Goal: Task Accomplishment & Management: Use online tool/utility

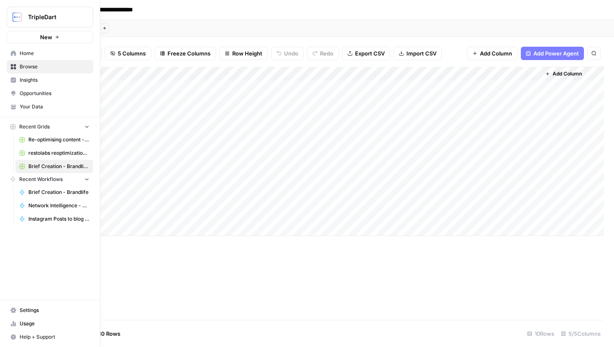
click at [48, 66] on span "Browse" at bounding box center [55, 67] width 70 height 8
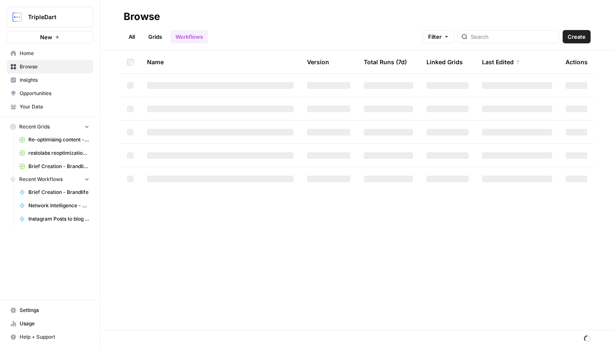
click at [487, 35] on div at bounding box center [507, 36] width 101 height 13
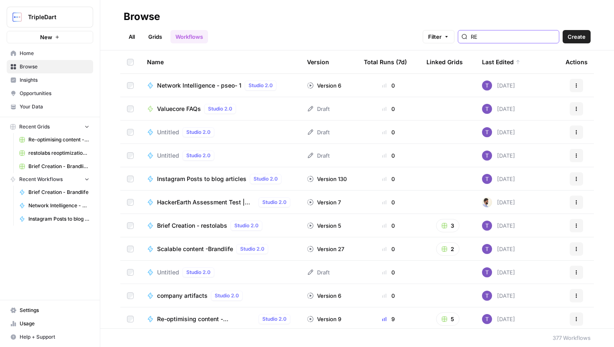
type input "RES"
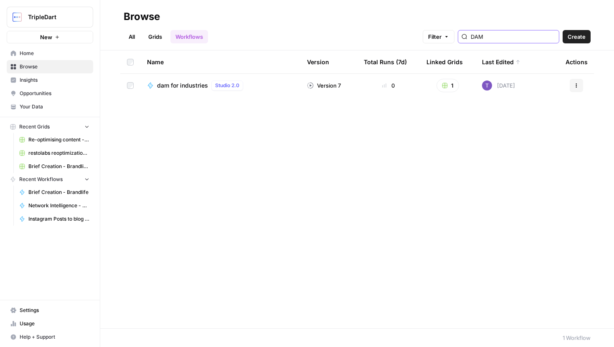
type input "DAM"
click at [158, 36] on link "Grids" at bounding box center [155, 36] width 24 height 13
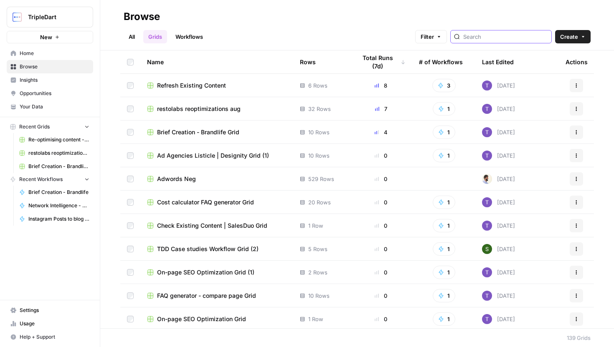
click at [500, 36] on input "search" at bounding box center [505, 37] width 85 height 8
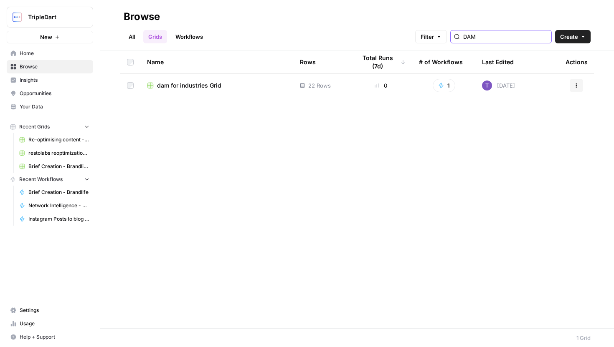
type input "DAM"
click at [205, 87] on span "dam for industries Grid" at bounding box center [189, 85] width 64 height 8
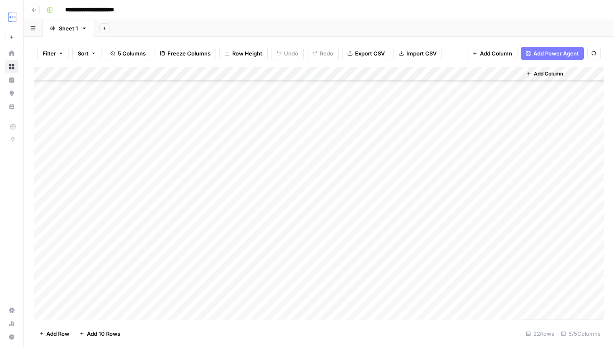
scroll to position [66, 0]
click at [504, 164] on div "Add Column" at bounding box center [319, 193] width 570 height 253
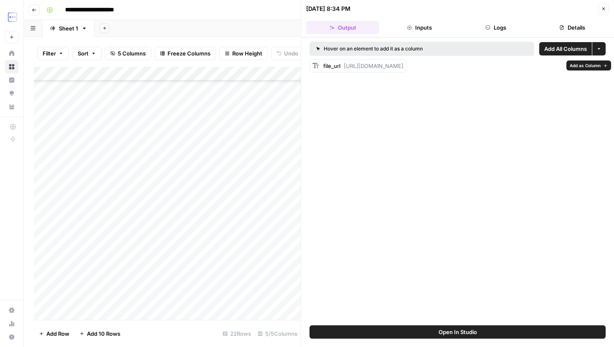
drag, startPoint x: 344, startPoint y: 66, endPoint x: 613, endPoint y: 96, distance: 270.6
click at [613, 96] on div "Hover on an element to add it as a column Add All Columns More options file_url…" at bounding box center [457, 182] width 313 height 288
copy span "https://docs.google.com/document/d/1NijguqJEXJt-7in40kb-pw0-KL1Q_vtdSn_SiPhEB_Y…"
click at [599, 2] on header "09/01/25 at 8:34 PM Close Output Inputs Logs Details" at bounding box center [457, 19] width 313 height 38
click at [601, 4] on button "Close" at bounding box center [603, 8] width 11 height 11
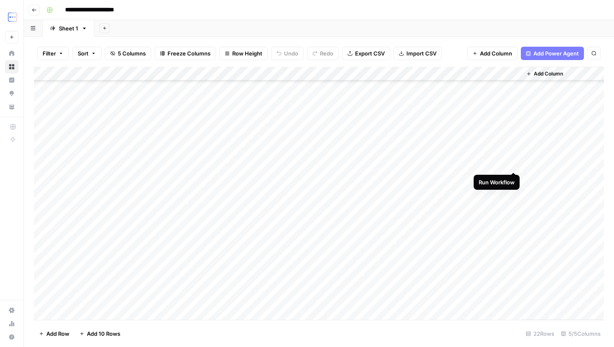
click at [513, 164] on div "Add Column" at bounding box center [319, 193] width 570 height 253
click at [501, 136] on div "Add Column" at bounding box center [319, 193] width 570 height 253
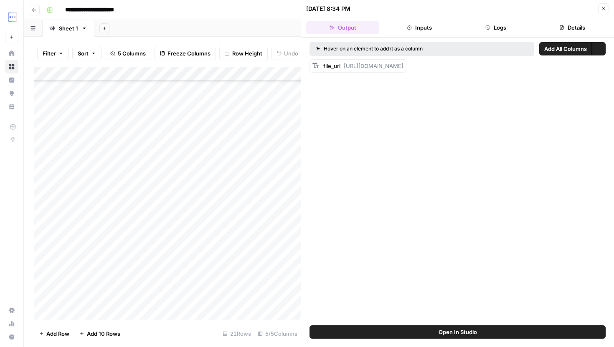
click at [376, 78] on div "Hover on an element to add it as a column Add All Columns More options file_url…" at bounding box center [457, 182] width 313 height 288
click at [340, 72] on div "file_url https://docs.google.com/document/d/12cBxQ0X70iPAJt0AUCHwgVGN4sB5BSdYme…" at bounding box center [357, 65] width 97 height 13
click at [340, 68] on span "file_url" at bounding box center [331, 66] width 17 height 7
drag, startPoint x: 343, startPoint y: 66, endPoint x: 542, endPoint y: 66, distance: 199.1
click at [403, 66] on div "file_url https://docs.google.com/document/d/12cBxQ0X70iPAJt0AUCHwgVGN4sB5BSdYme…" at bounding box center [363, 66] width 80 height 8
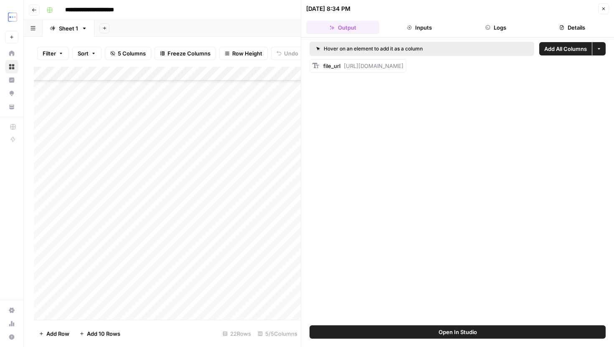
drag, startPoint x: 579, startPoint y: 69, endPoint x: 613, endPoint y: 70, distance: 34.2
click at [613, 70] on div "Hover on an element to add it as a column Add All Columns More options file_url…" at bounding box center [457, 182] width 313 height 288
copy span "https://docs.google.com/document/d/12cBxQ0X70iPAJt0AUCHwgVGN4sB5BSdYmelAUiIgmCk…"
click at [602, 5] on button "Close" at bounding box center [603, 8] width 11 height 11
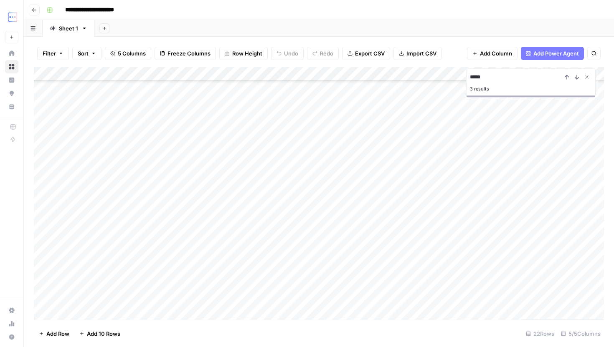
type input "*****"
click at [459, 176] on div "Add Column" at bounding box center [319, 193] width 570 height 253
click at [500, 177] on div "Add Column" at bounding box center [319, 193] width 570 height 253
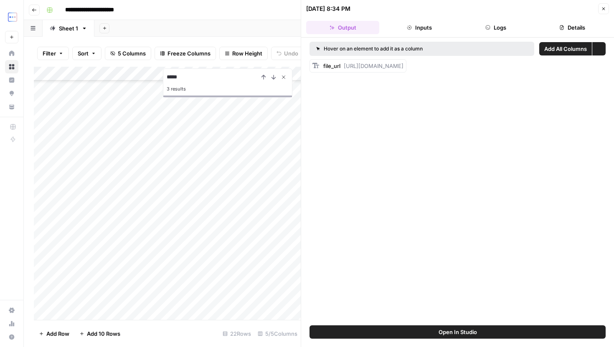
click at [283, 80] on icon "Close Search" at bounding box center [283, 77] width 7 height 7
drag, startPoint x: 344, startPoint y: 67, endPoint x: 613, endPoint y: 95, distance: 269.8
click at [613, 95] on div "Hover on an element to add it as a column Add All Columns More options file_url…" at bounding box center [457, 182] width 313 height 288
copy span "https://docs.google.com/document/d/1WVlkeZu387bj7wnDoCXfC122bL4BGf8XdFsMC9NNph0…"
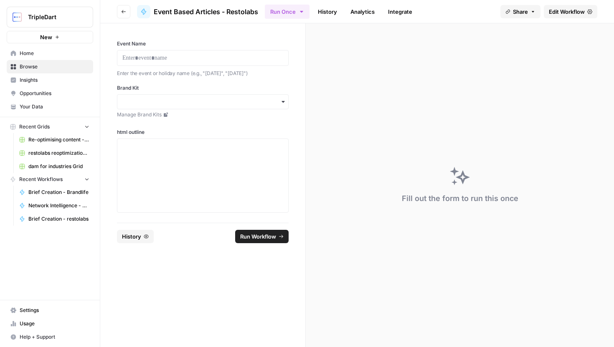
click at [126, 16] on button "Go back" at bounding box center [123, 11] width 13 height 13
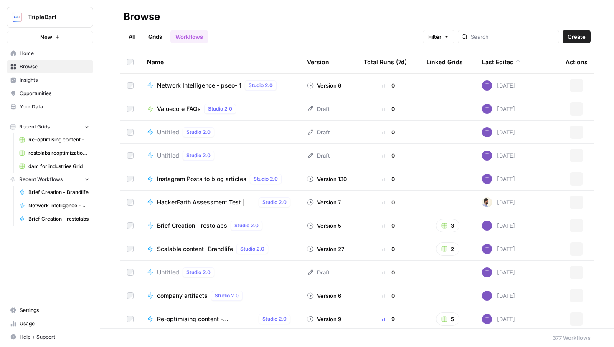
click at [159, 32] on link "Grids" at bounding box center [155, 36] width 24 height 13
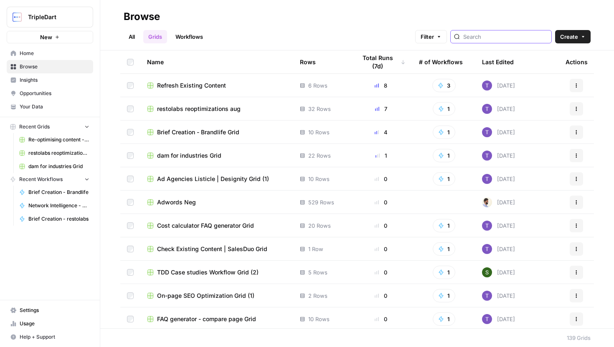
click at [507, 40] on input "search" at bounding box center [505, 37] width 85 height 8
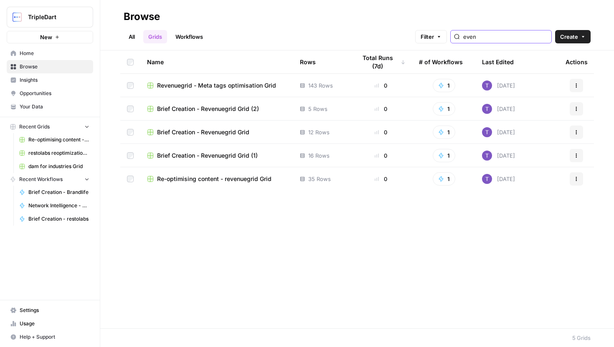
type input "event"
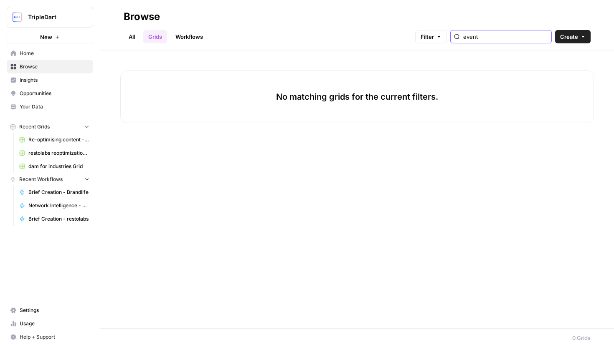
drag, startPoint x: 511, startPoint y: 35, endPoint x: 457, endPoint y: 35, distance: 53.8
click at [0, 0] on div "Filter event" at bounding box center [0, 0] width 0 height 0
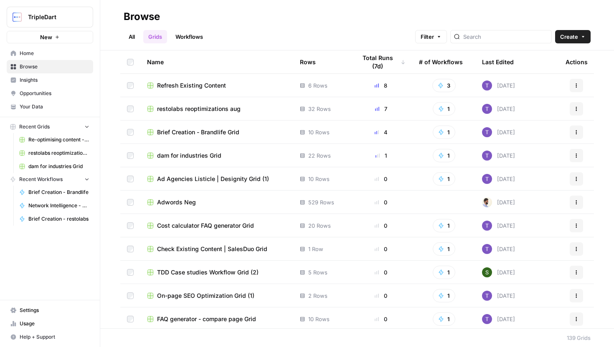
click at [195, 34] on link "Workflows" at bounding box center [189, 36] width 38 height 13
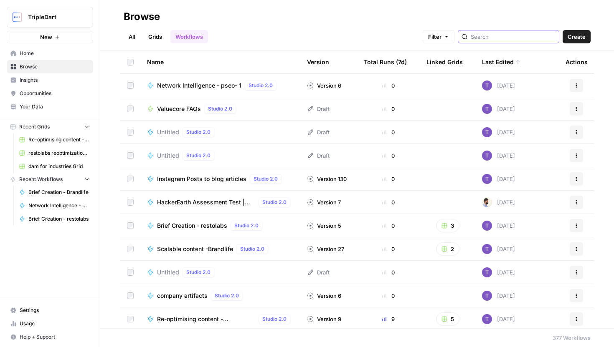
click at [512, 37] on input "search" at bounding box center [512, 37] width 85 height 8
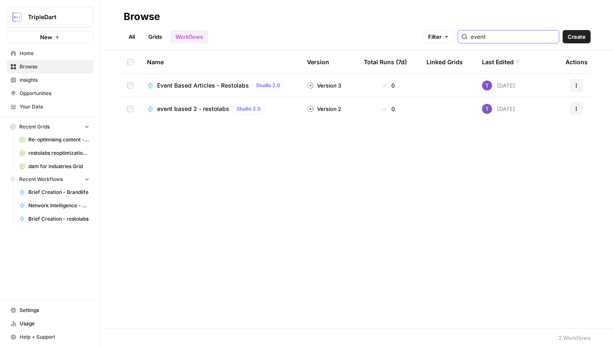
type input "event"
click at [206, 111] on span "event based 2 - restolabs" at bounding box center [193, 109] width 72 height 8
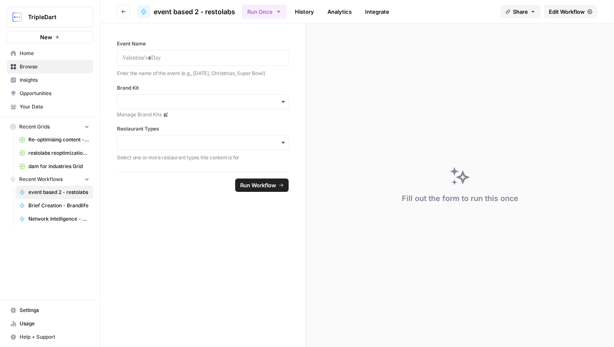
click at [587, 11] on icon at bounding box center [589, 11] width 5 height 5
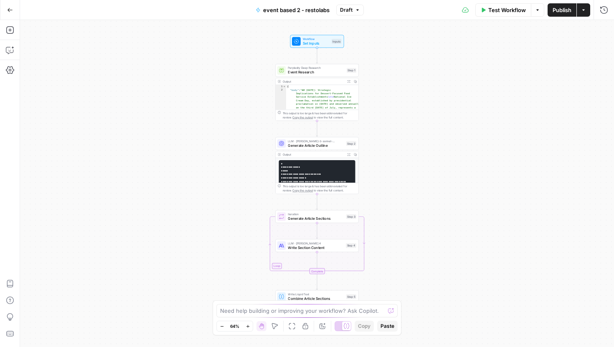
click at [589, 12] on button "Actions" at bounding box center [582, 9] width 13 height 13
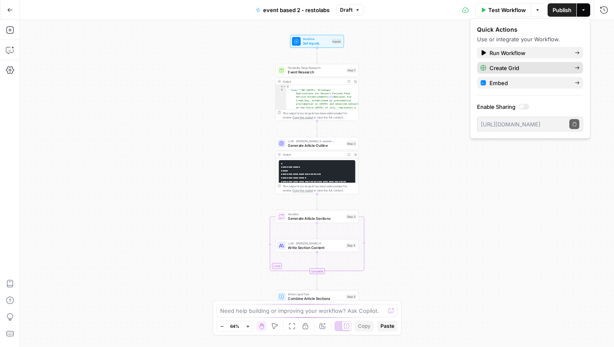
click at [542, 66] on span "Create Grid" at bounding box center [528, 68] width 78 height 8
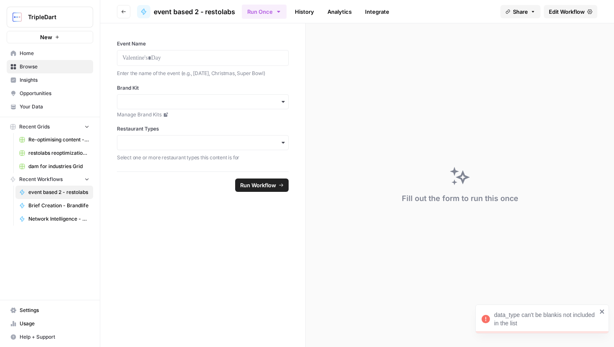
click at [123, 10] on icon "button" at bounding box center [123, 11] width 5 height 5
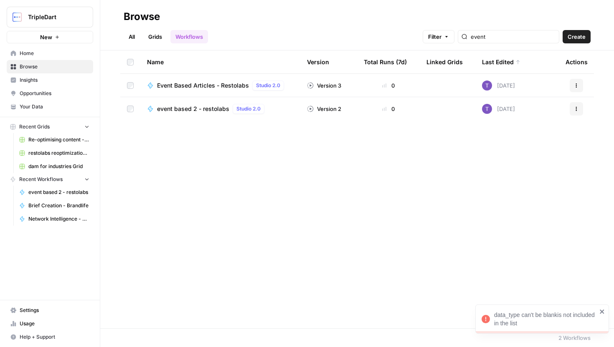
click at [195, 80] on td "Event Based Articles - Restolabs Studio 2.0" at bounding box center [220, 85] width 160 height 23
click at [200, 86] on span "Event Based Articles - Restolabs" at bounding box center [203, 85] width 92 height 8
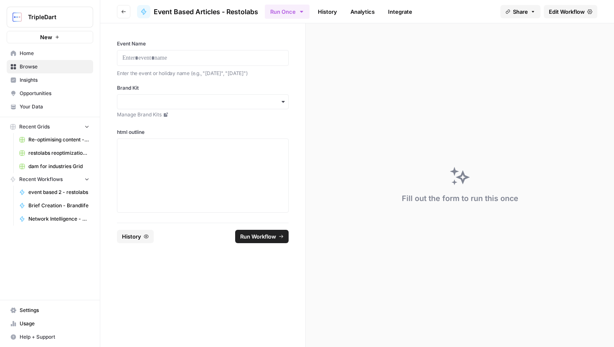
click at [565, 15] on span "Edit Workflow" at bounding box center [566, 12] width 36 height 8
click at [294, 14] on button "Run Once" at bounding box center [287, 12] width 45 height 14
click at [323, 83] on span "Run this Workflow on a recurring schedule" at bounding box center [340, 87] width 100 height 8
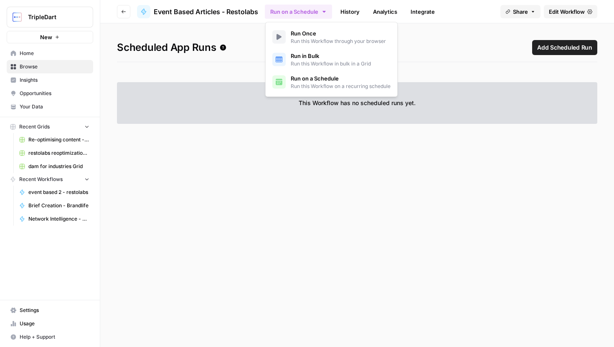
click at [326, 159] on section at bounding box center [357, 232] width 480 height 197
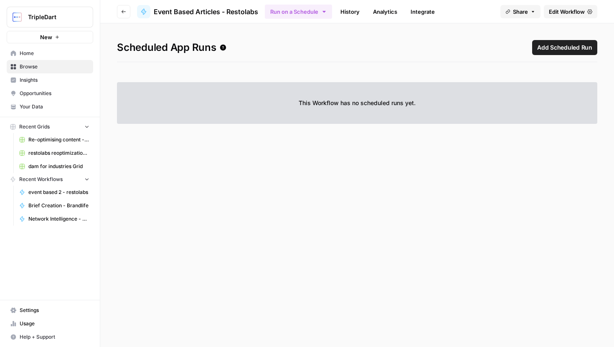
click at [299, 14] on button "Run on a Schedule" at bounding box center [298, 12] width 67 height 14
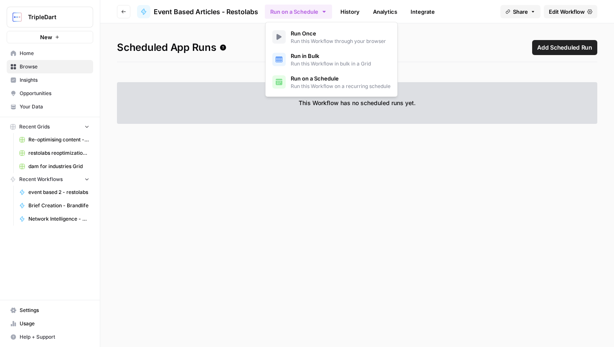
click at [305, 61] on span "Run this Workflow in bulk in a Grid" at bounding box center [330, 64] width 80 height 8
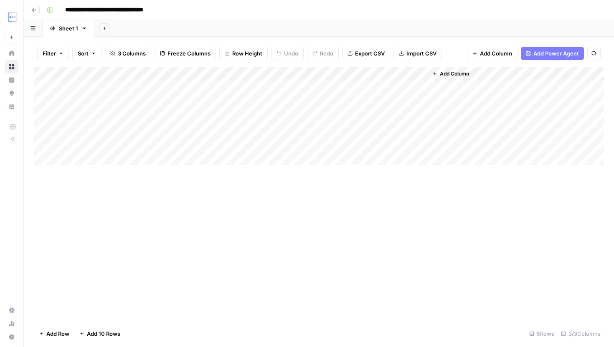
click at [225, 87] on div "Add Column" at bounding box center [319, 116] width 570 height 99
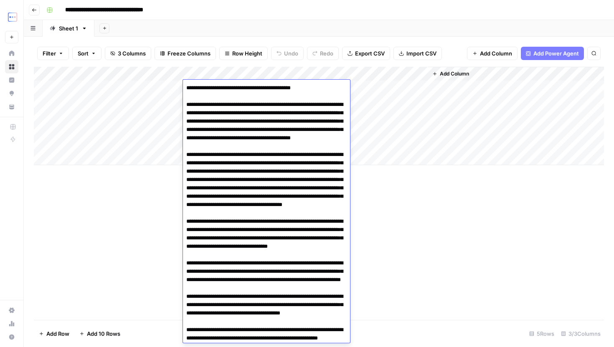
scroll to position [424, 0]
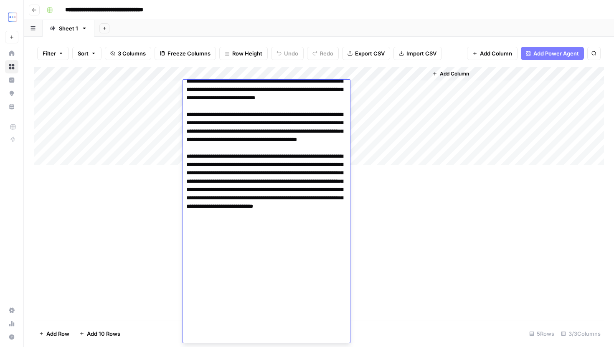
click at [429, 225] on div "Add Column" at bounding box center [319, 193] width 570 height 253
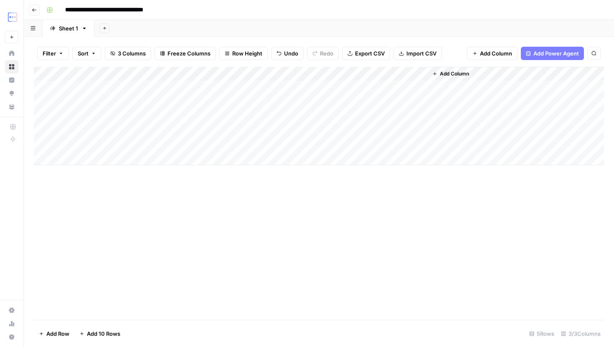
click at [139, 85] on div "Add Column" at bounding box center [319, 116] width 570 height 99
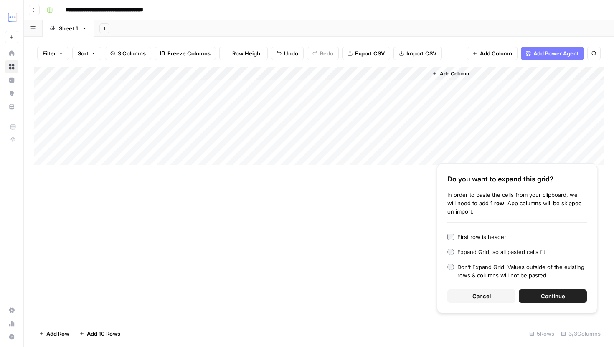
click at [553, 291] on button "Continue" at bounding box center [552, 296] width 68 height 13
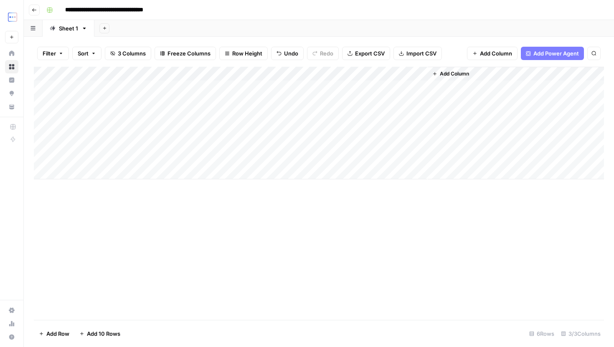
click at [295, 87] on div "Add Column" at bounding box center [319, 123] width 570 height 113
click at [302, 93] on div "Add Column" at bounding box center [319, 123] width 570 height 113
drag, startPoint x: 303, startPoint y: 93, endPoint x: 297, endPoint y: 151, distance: 58.4
click at [297, 152] on div "Add Column" at bounding box center [319, 123] width 570 height 113
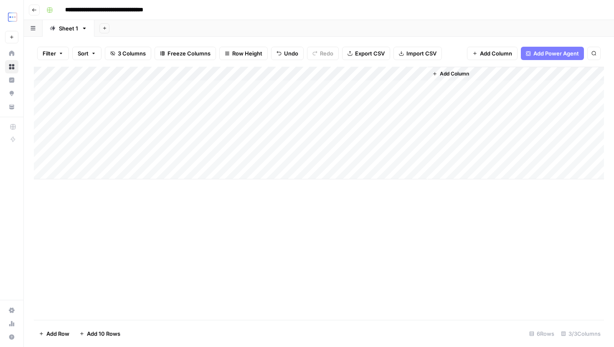
click at [421, 72] on div "Add Column" at bounding box center [319, 123] width 570 height 113
click at [423, 96] on span "All Rows" at bounding box center [449, 93] width 53 height 8
click at [409, 90] on div "Add Column" at bounding box center [319, 123] width 570 height 113
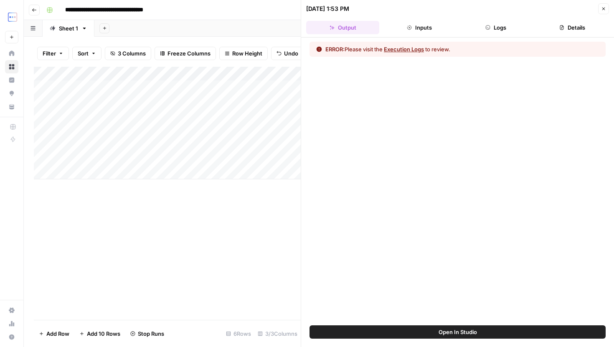
click at [419, 48] on button "Execution Logs" at bounding box center [404, 49] width 40 height 8
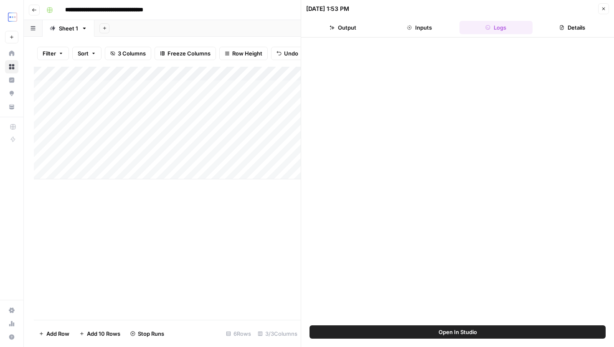
click at [429, 25] on button "Inputs" at bounding box center [418, 27] width 73 height 13
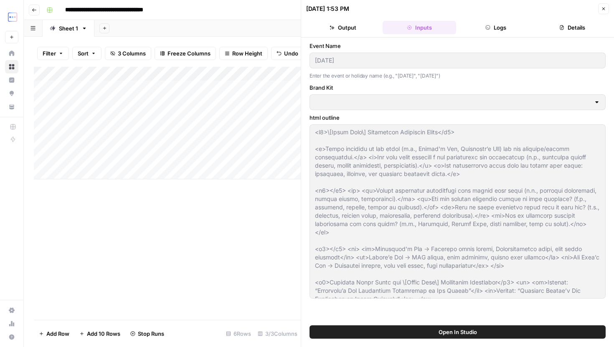
click at [487, 25] on icon "button" at bounding box center [487, 27] width 5 height 5
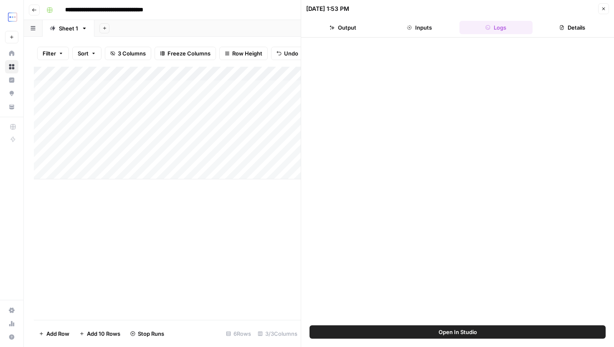
click at [468, 24] on button "Logs" at bounding box center [495, 27] width 73 height 13
click at [437, 25] on button "Inputs" at bounding box center [418, 27] width 73 height 13
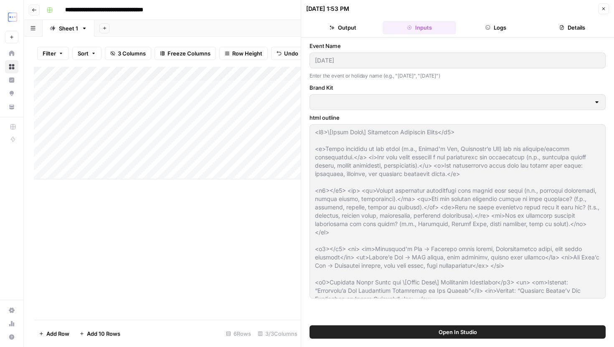
click at [475, 27] on button "Logs" at bounding box center [495, 27] width 73 height 13
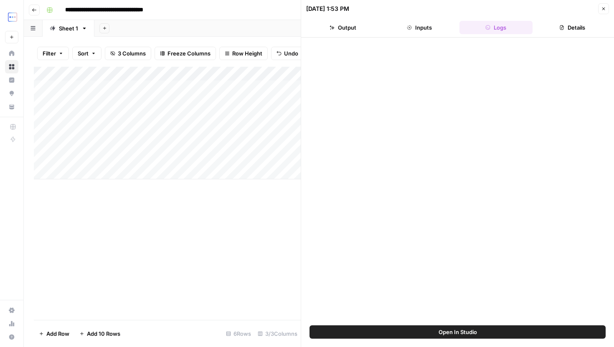
click at [376, 28] on button "Output" at bounding box center [342, 27] width 73 height 13
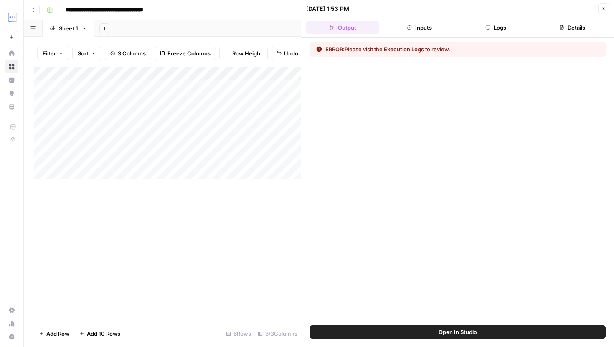
click at [425, 35] on header "09/15/25 at 1:53 PM Close Output Inputs Logs Details" at bounding box center [457, 19] width 313 height 38
click at [472, 34] on button "Logs" at bounding box center [495, 27] width 73 height 13
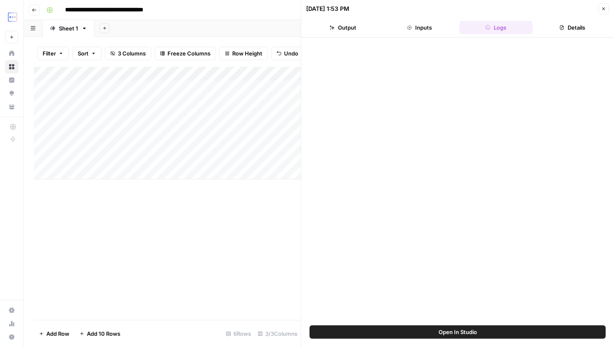
click at [354, 28] on button "Output" at bounding box center [342, 27] width 73 height 13
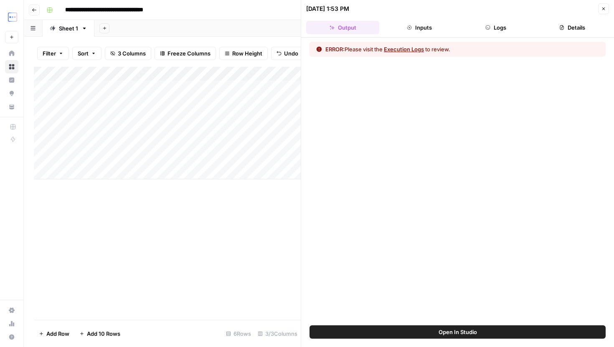
click at [386, 52] on div "ERROR: Please visit the Execution Logs to review." at bounding box center [387, 49] width 125 height 8
click at [397, 52] on button "Execution Logs" at bounding box center [404, 49] width 40 height 8
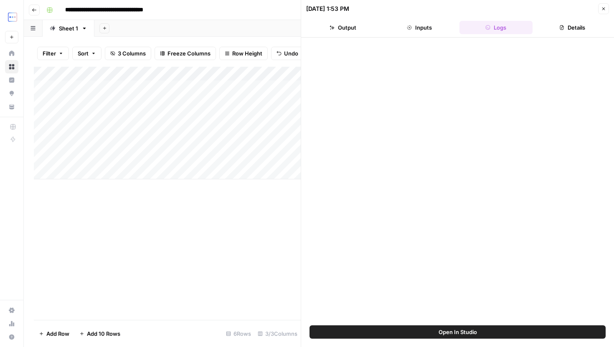
click at [571, 31] on button "Details" at bounding box center [572, 27] width 73 height 13
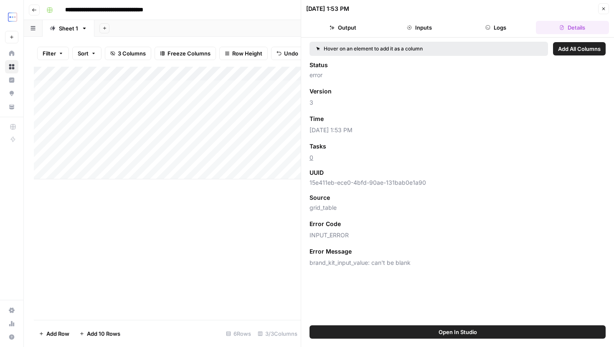
click at [508, 31] on button "Logs" at bounding box center [495, 27] width 73 height 13
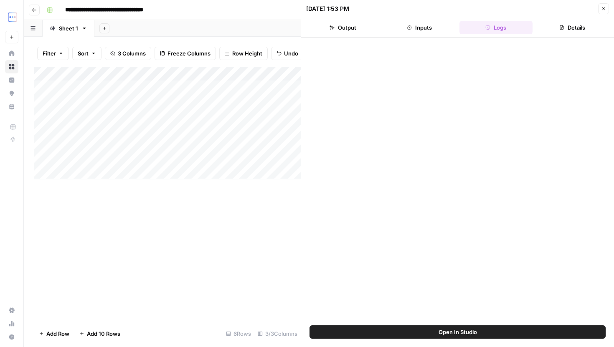
click at [597, 7] on div "09/15/25 at 1:53 PM Close" at bounding box center [457, 8] width 303 height 11
click at [602, 7] on icon "button" at bounding box center [603, 8] width 5 height 5
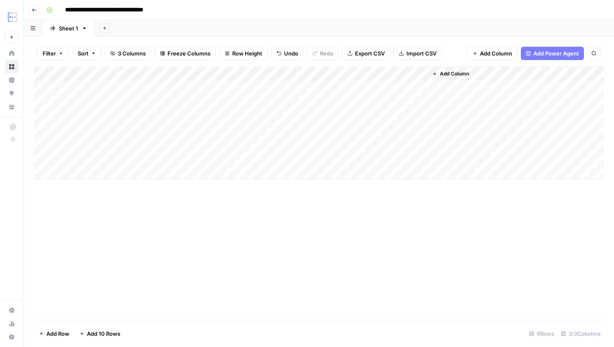
click at [408, 74] on div "Add Column" at bounding box center [319, 123] width 570 height 113
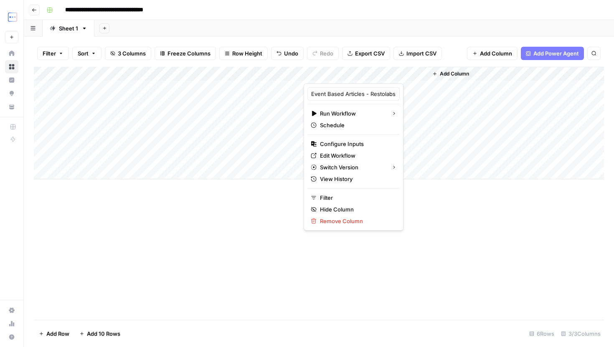
click at [440, 200] on div "Add Column" at bounding box center [319, 193] width 570 height 253
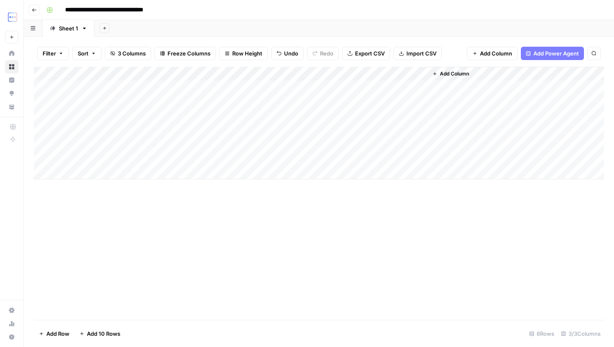
click at [382, 87] on div "Add Column" at bounding box center [319, 123] width 570 height 113
click at [416, 88] on div "Add Column" at bounding box center [319, 123] width 570 height 113
click at [421, 87] on div "Add Column" at bounding box center [319, 123] width 570 height 113
click at [408, 83] on div "Add Column" at bounding box center [319, 123] width 570 height 113
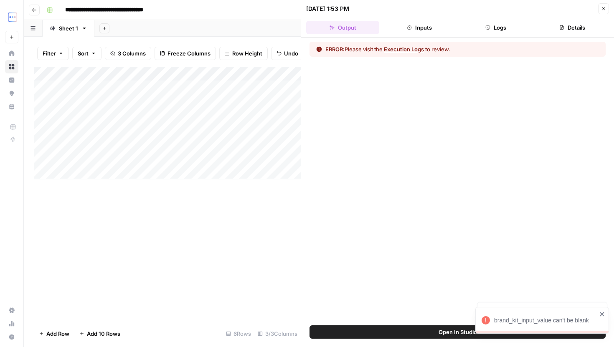
click at [604, 10] on icon "button" at bounding box center [603, 8] width 5 height 5
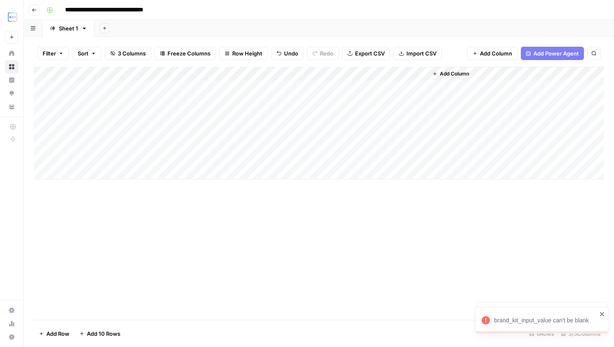
click at [409, 72] on div "Add Column" at bounding box center [319, 123] width 570 height 113
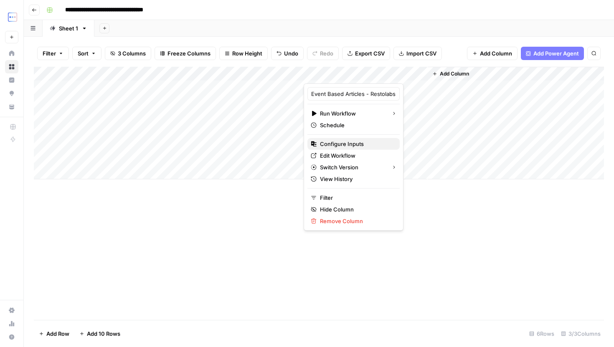
click at [348, 145] on span "Configure Inputs" at bounding box center [356, 144] width 73 height 8
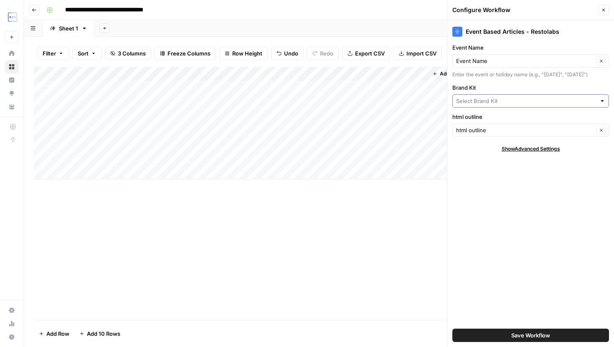
click at [520, 105] on input "Brand Kit" at bounding box center [526, 101] width 140 height 8
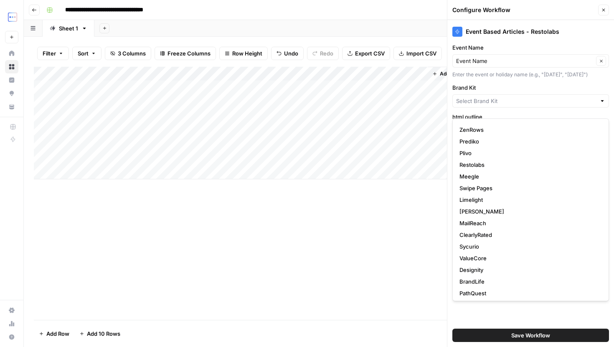
scroll to position [25, 0]
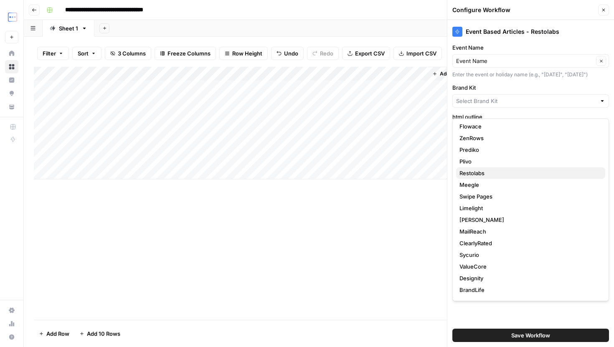
click at [482, 169] on span "Restolabs" at bounding box center [528, 173] width 139 height 8
type input "Restolabs"
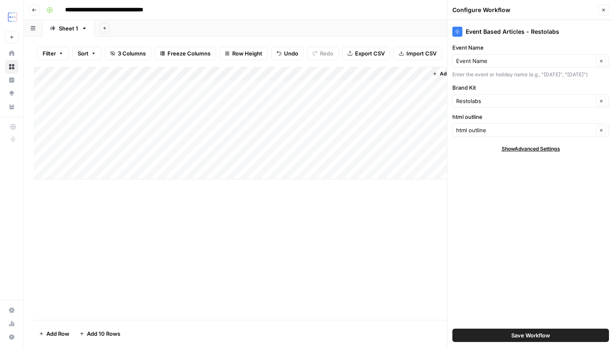
click at [515, 338] on span "Save Workflow" at bounding box center [530, 335] width 39 height 8
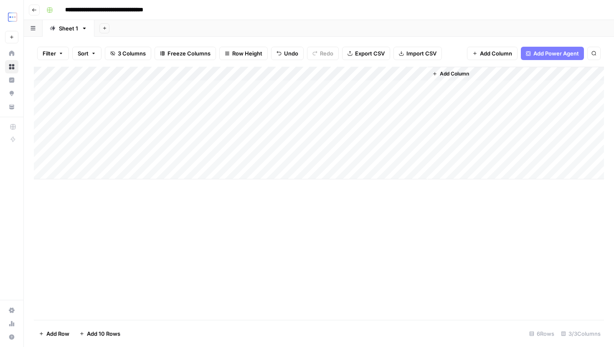
click at [418, 74] on div "Add Column" at bounding box center [319, 123] width 570 height 113
click at [436, 95] on span "All Rows" at bounding box center [449, 93] width 53 height 8
click at [43, 6] on header "**********" at bounding box center [319, 10] width 590 height 20
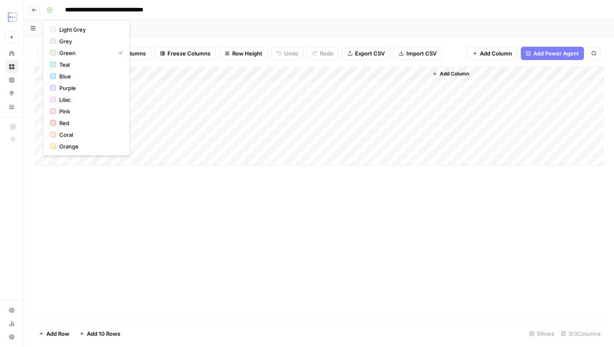
click at [39, 6] on button "Go back" at bounding box center [34, 10] width 11 height 11
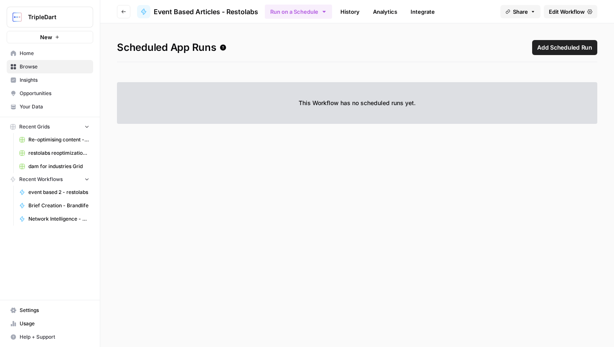
click at [299, 21] on header "Go back Event Based Articles - Restolabs Run on a Schedule History Analytics In…" at bounding box center [356, 11] width 513 height 23
click at [299, 11] on button "Run on a Schedule" at bounding box center [298, 12] width 67 height 14
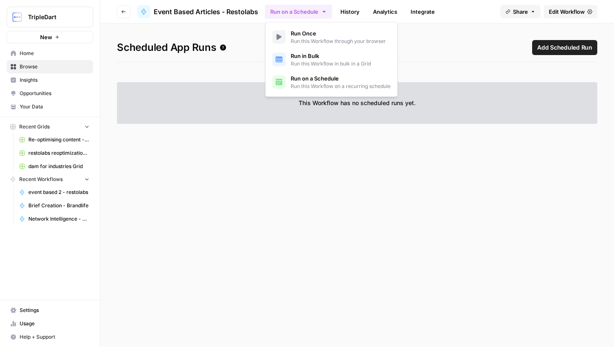
click at [314, 38] on span "Run this Workflow through your browser" at bounding box center [337, 42] width 95 height 8
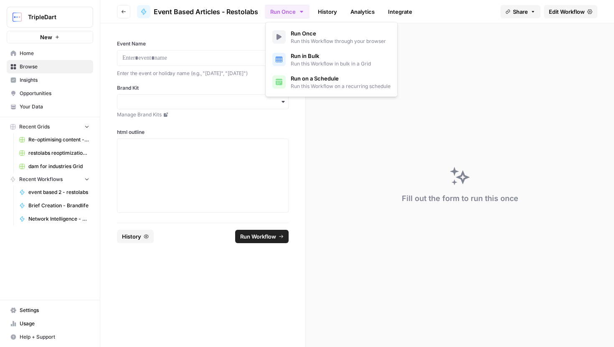
click at [314, 38] on span "Run this Workflow through your browser" at bounding box center [337, 42] width 95 height 8
click at [556, 5] on link "Edit Workflow" at bounding box center [569, 11] width 53 height 13
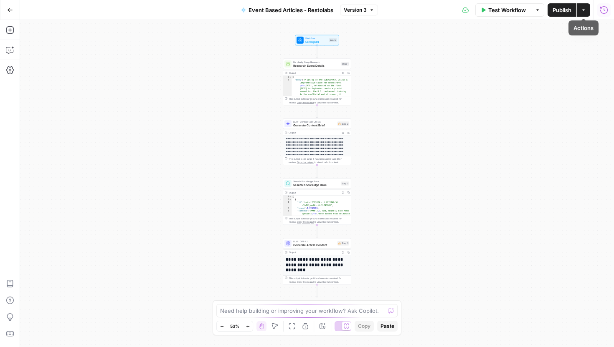
click at [608, 12] on button "Run History" at bounding box center [603, 9] width 13 height 13
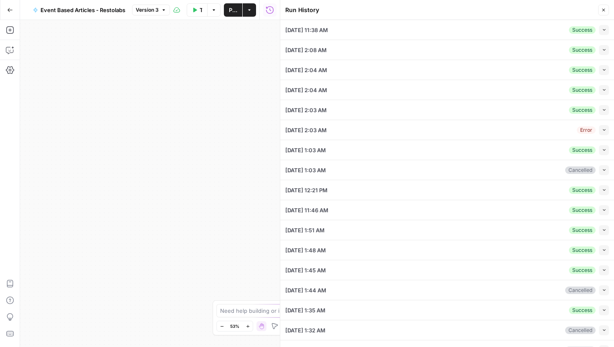
click at [604, 33] on button "Collapse" at bounding box center [604, 30] width 10 height 10
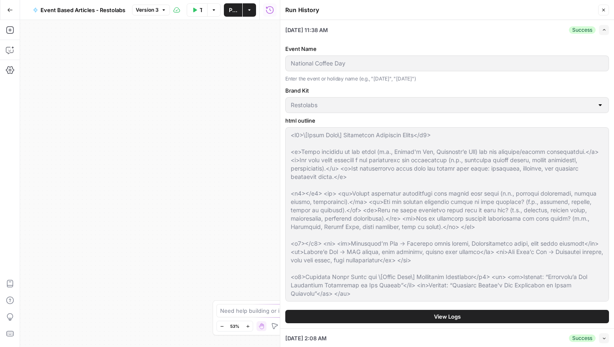
click at [456, 210] on div at bounding box center [446, 214] width 323 height 174
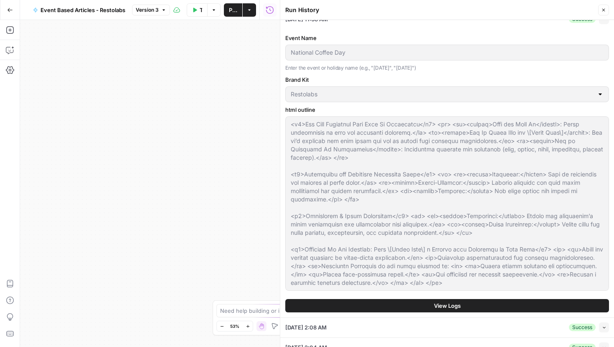
scroll to position [13, 0]
